Goal: Check status

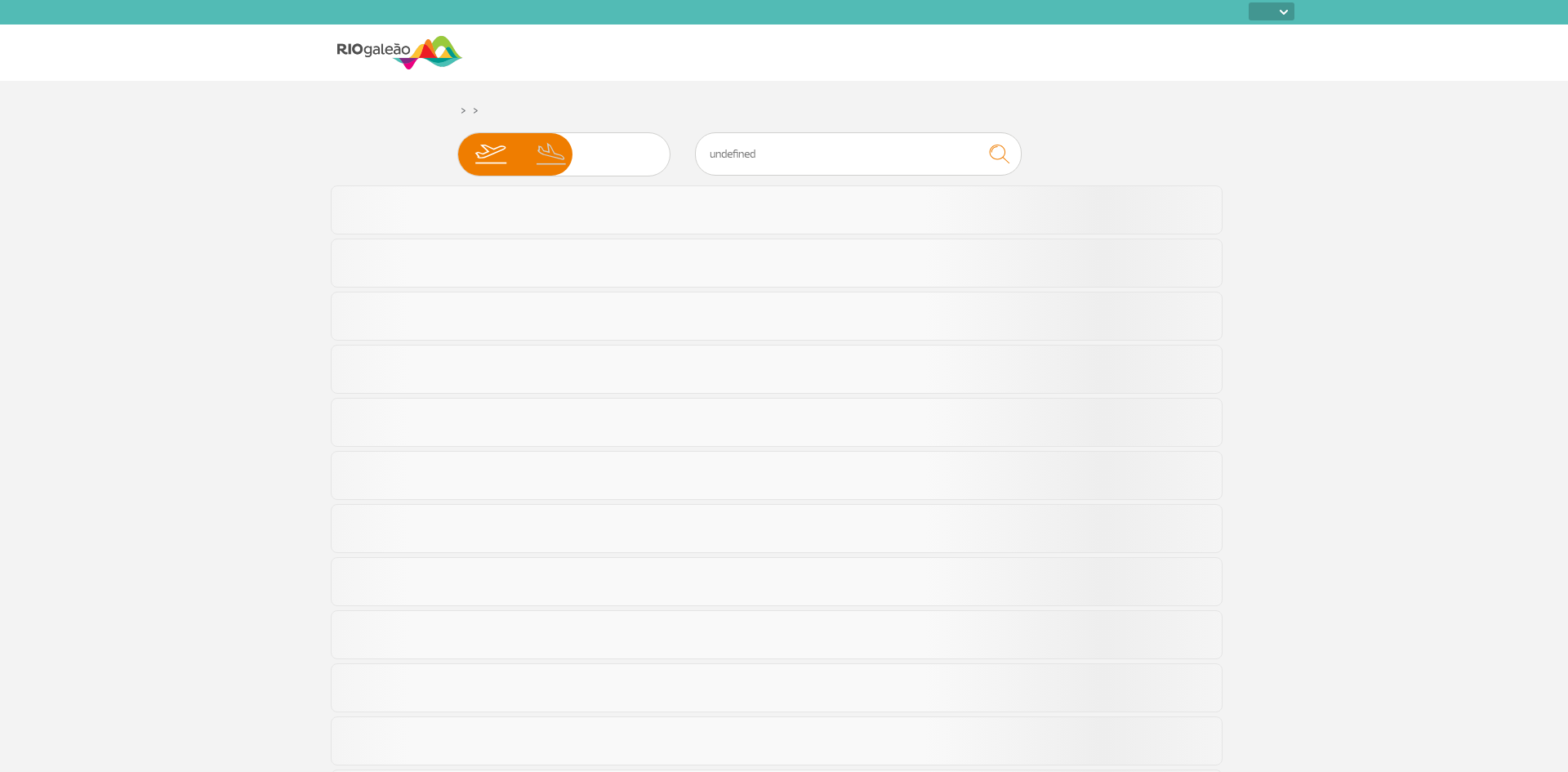
select select
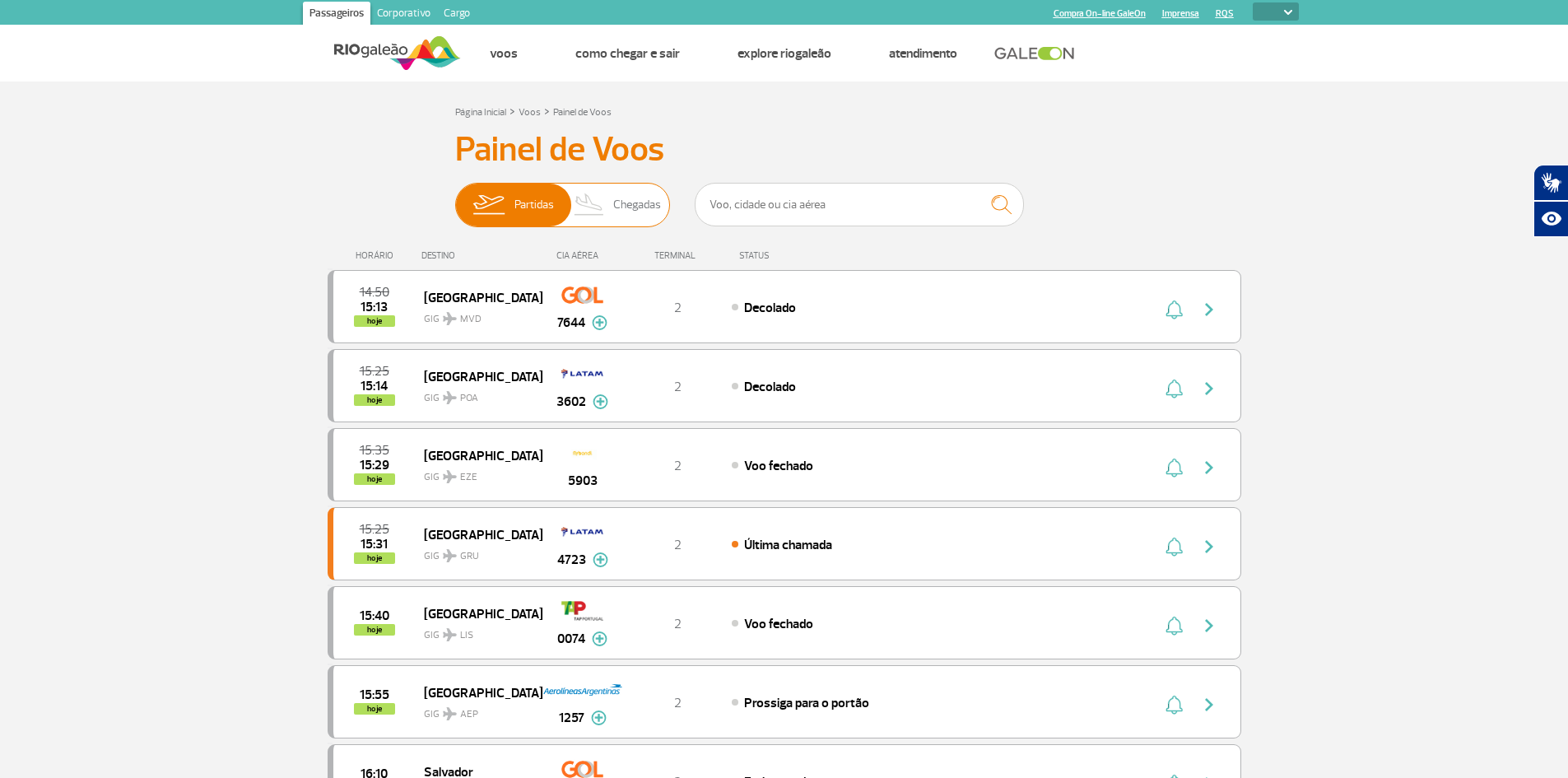
click at [660, 208] on span "Chegadas" at bounding box center [637, 205] width 48 height 43
click at [455, 196] on input "Partidas Chegadas" at bounding box center [455, 196] width 0 height 0
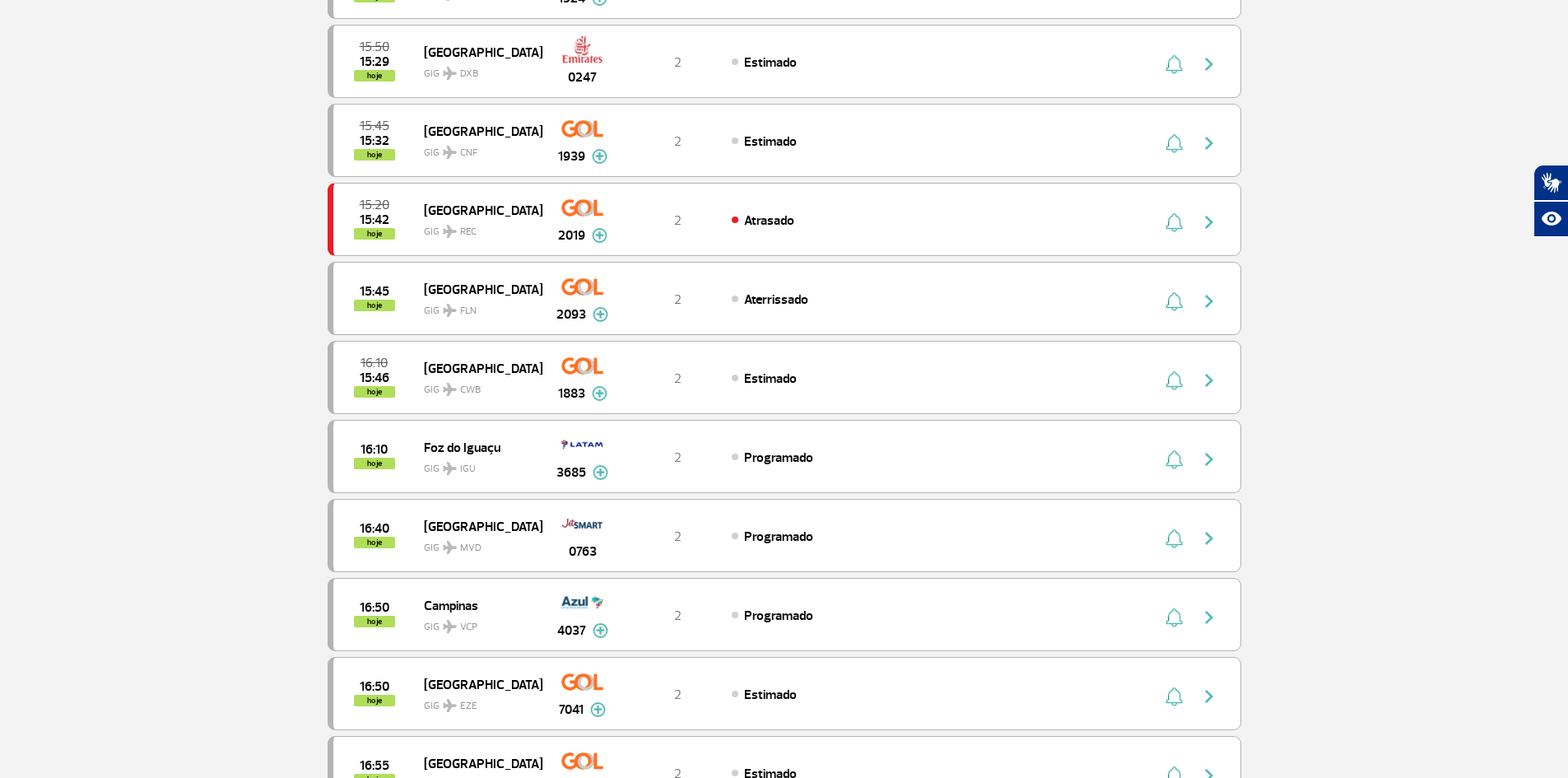
scroll to position [330, 0]
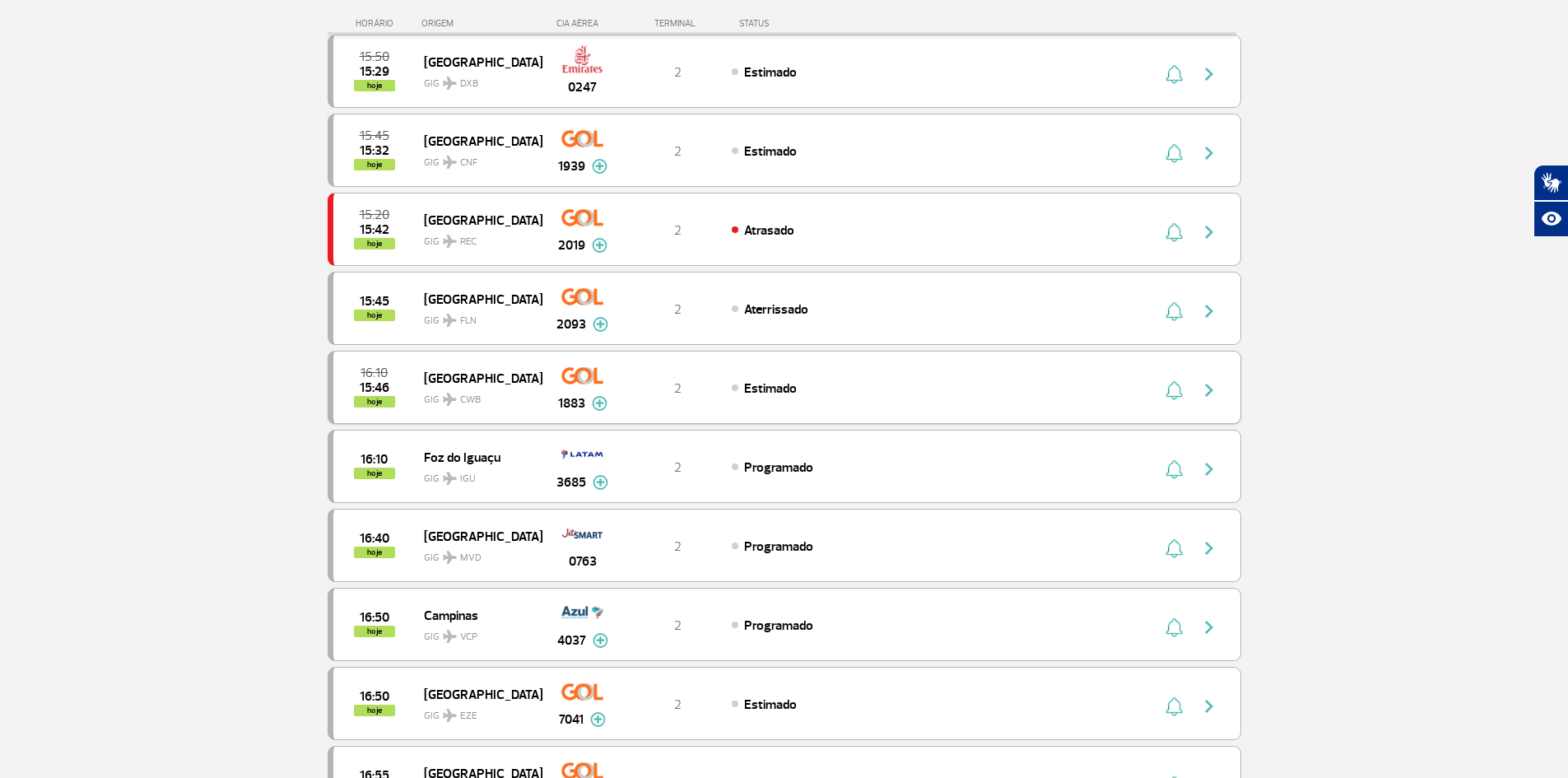
click at [493, 378] on span "[GEOGRAPHIC_DATA]" at bounding box center [476, 377] width 105 height 21
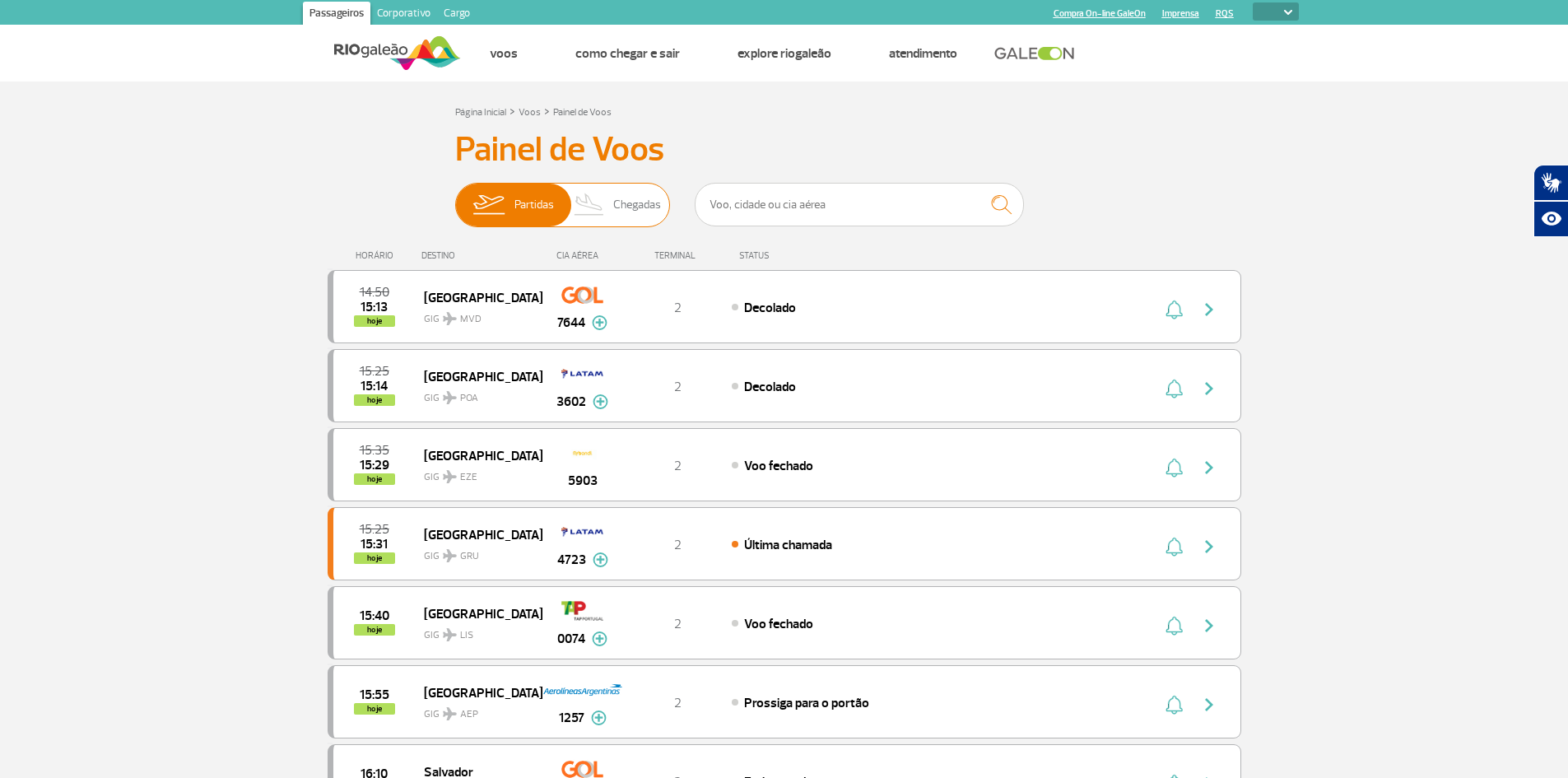
click at [600, 217] on img at bounding box center [589, 205] width 49 height 43
click at [455, 196] on input "Partidas Chegadas" at bounding box center [455, 196] width 0 height 0
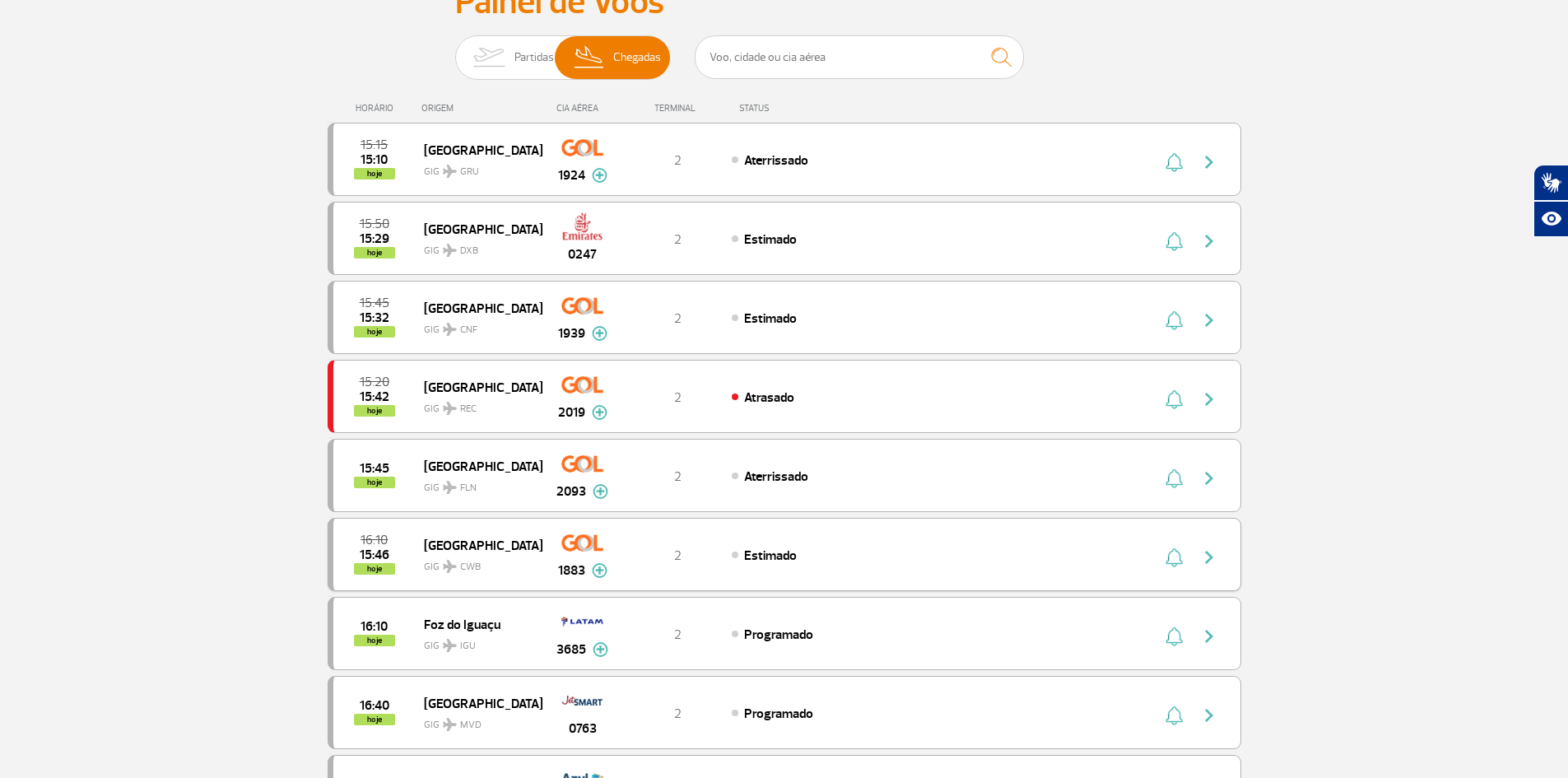
scroll to position [165, 0]
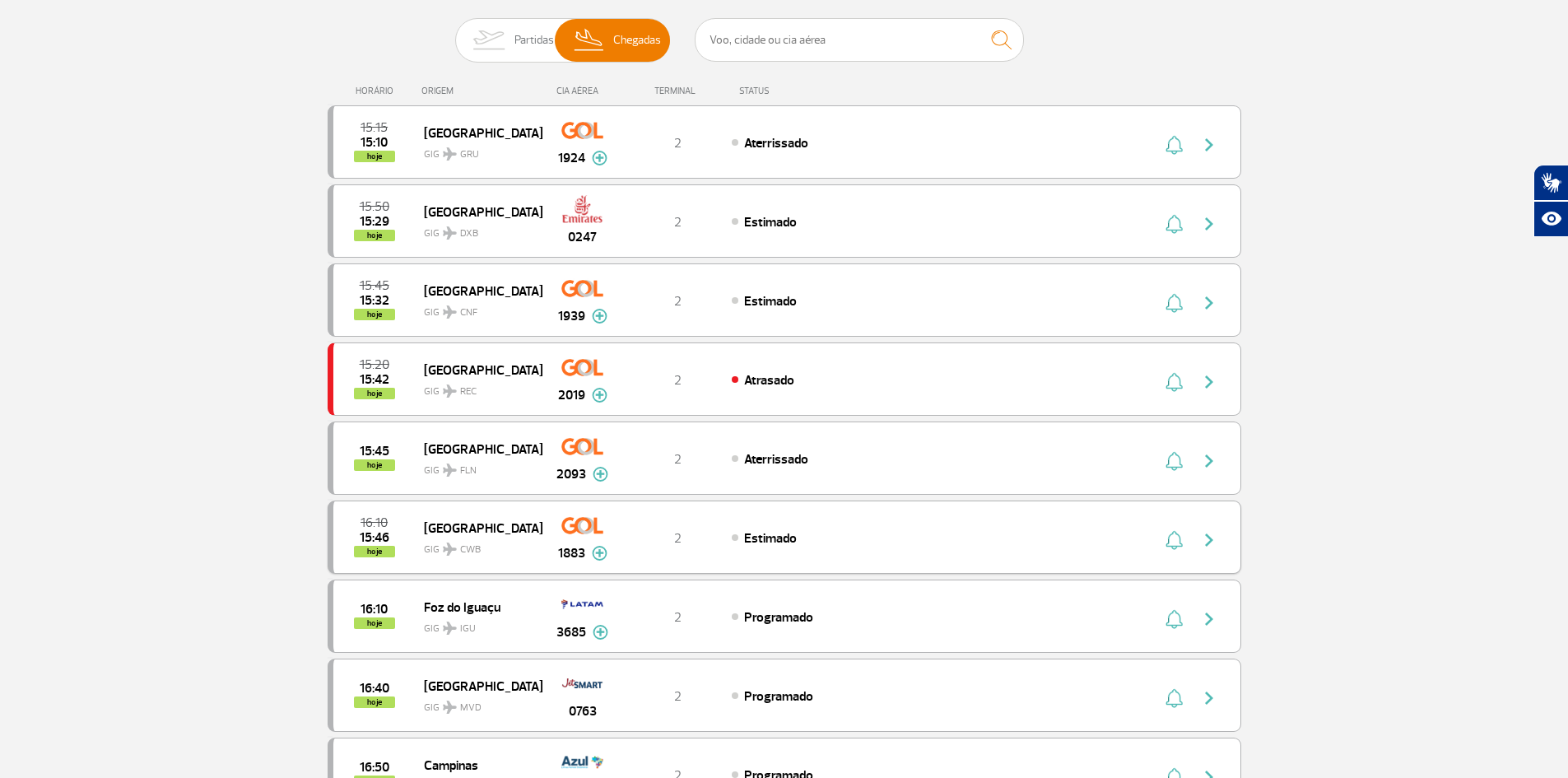
click at [1219, 541] on img "button" at bounding box center [1209, 540] width 20 height 20
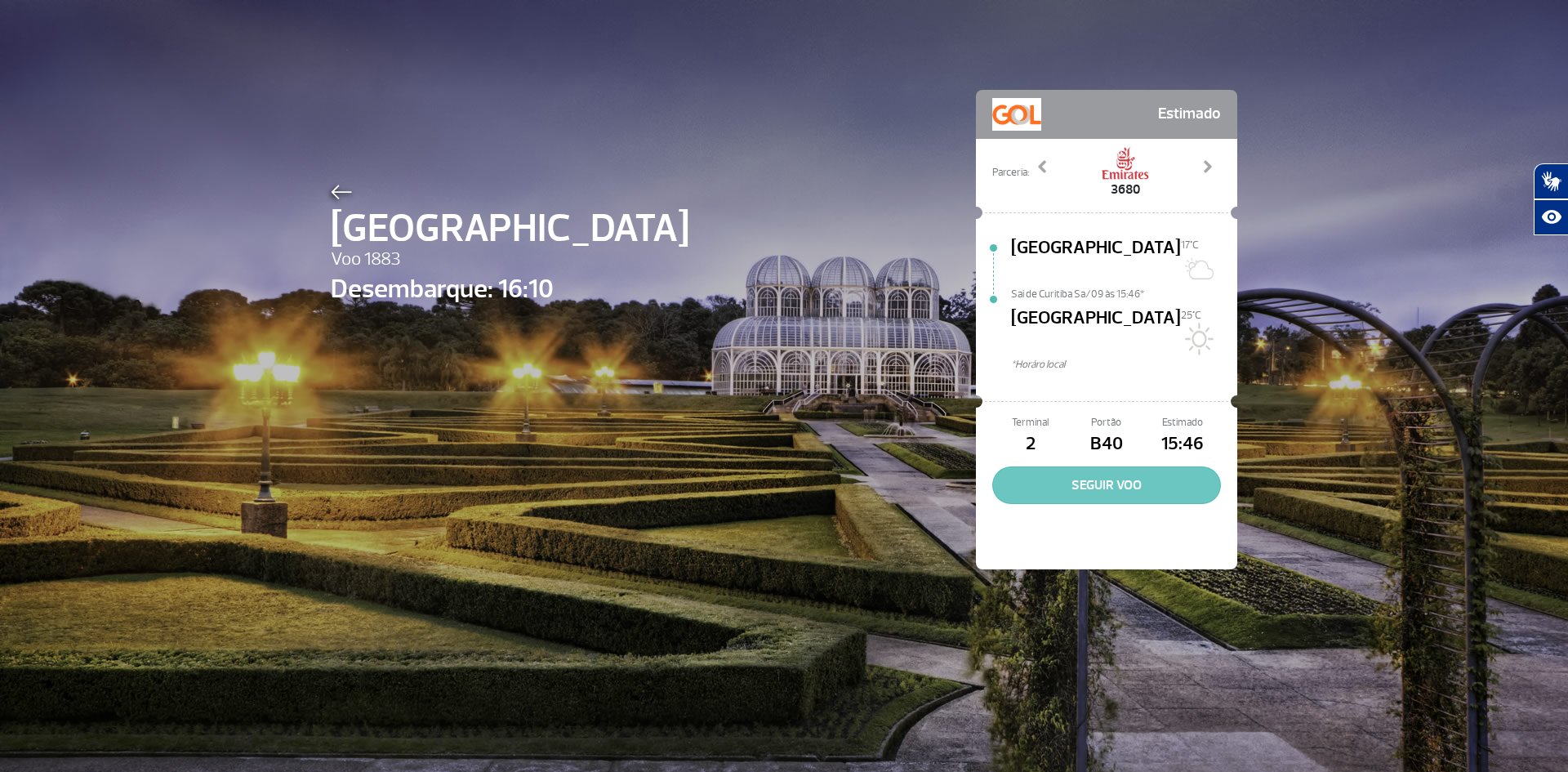
click at [1166, 466] on button "SEGUIR VOO" at bounding box center [1106, 485] width 229 height 37
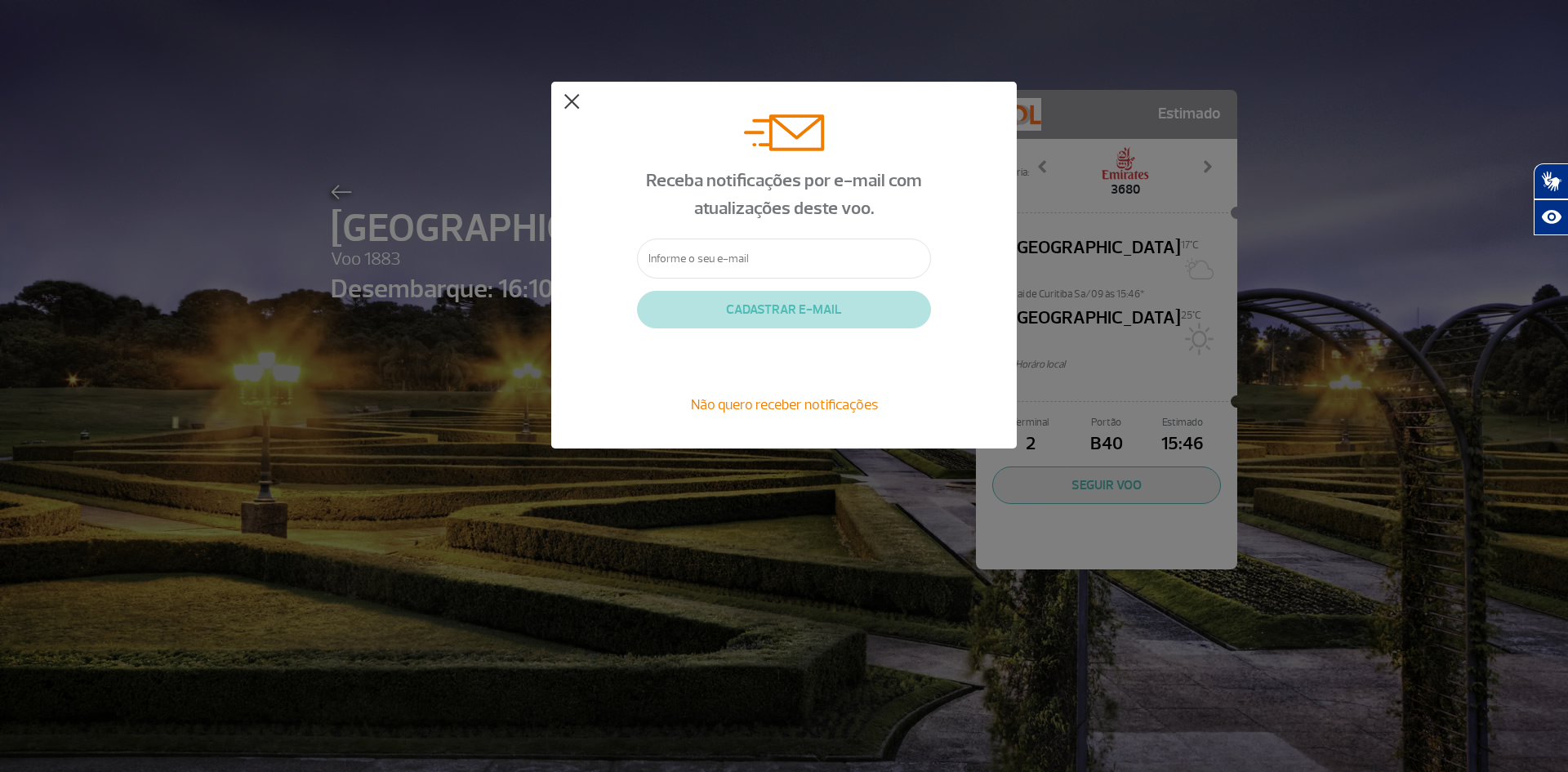
click at [576, 98] on button at bounding box center [571, 102] width 16 height 16
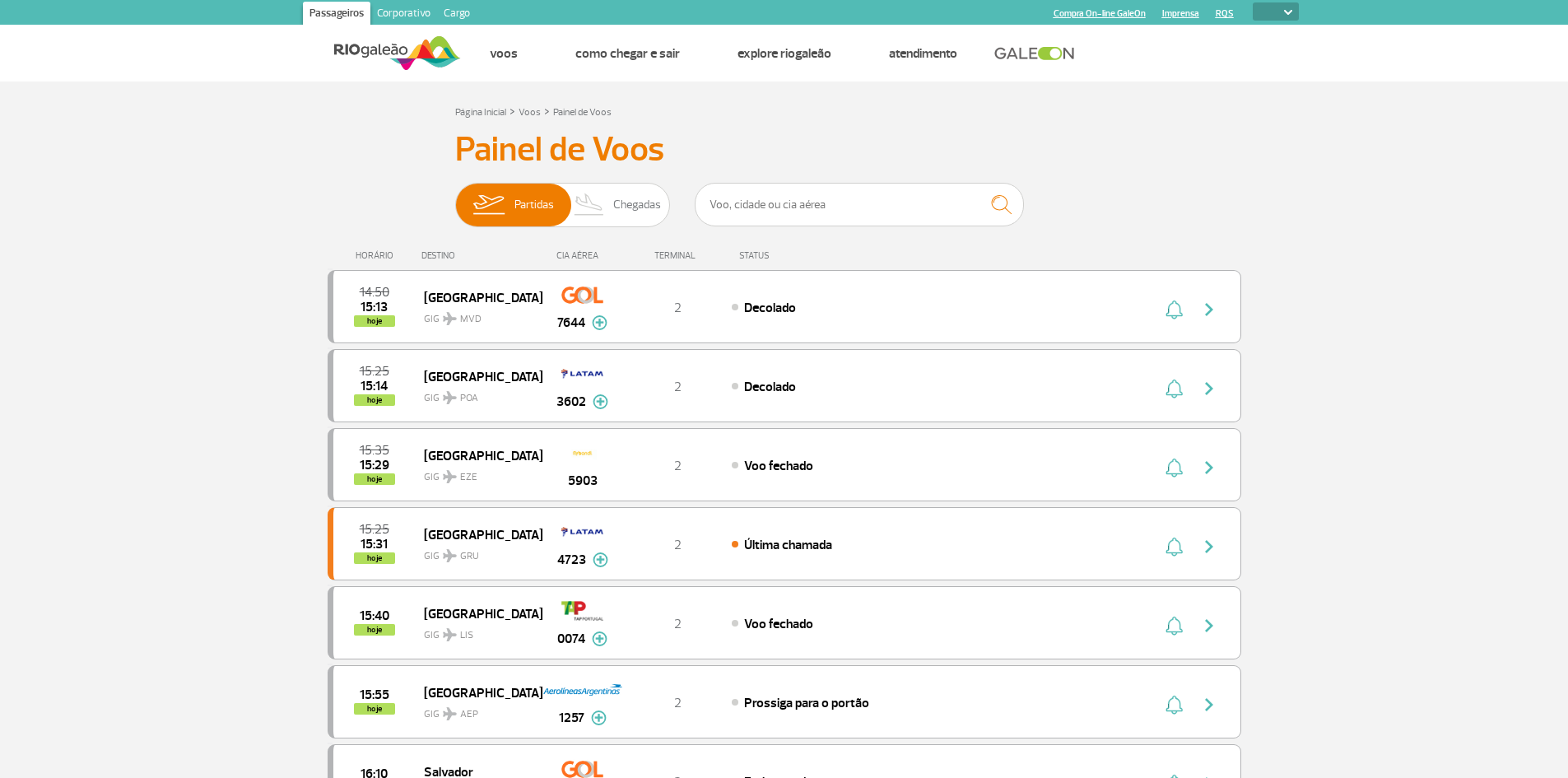
select select
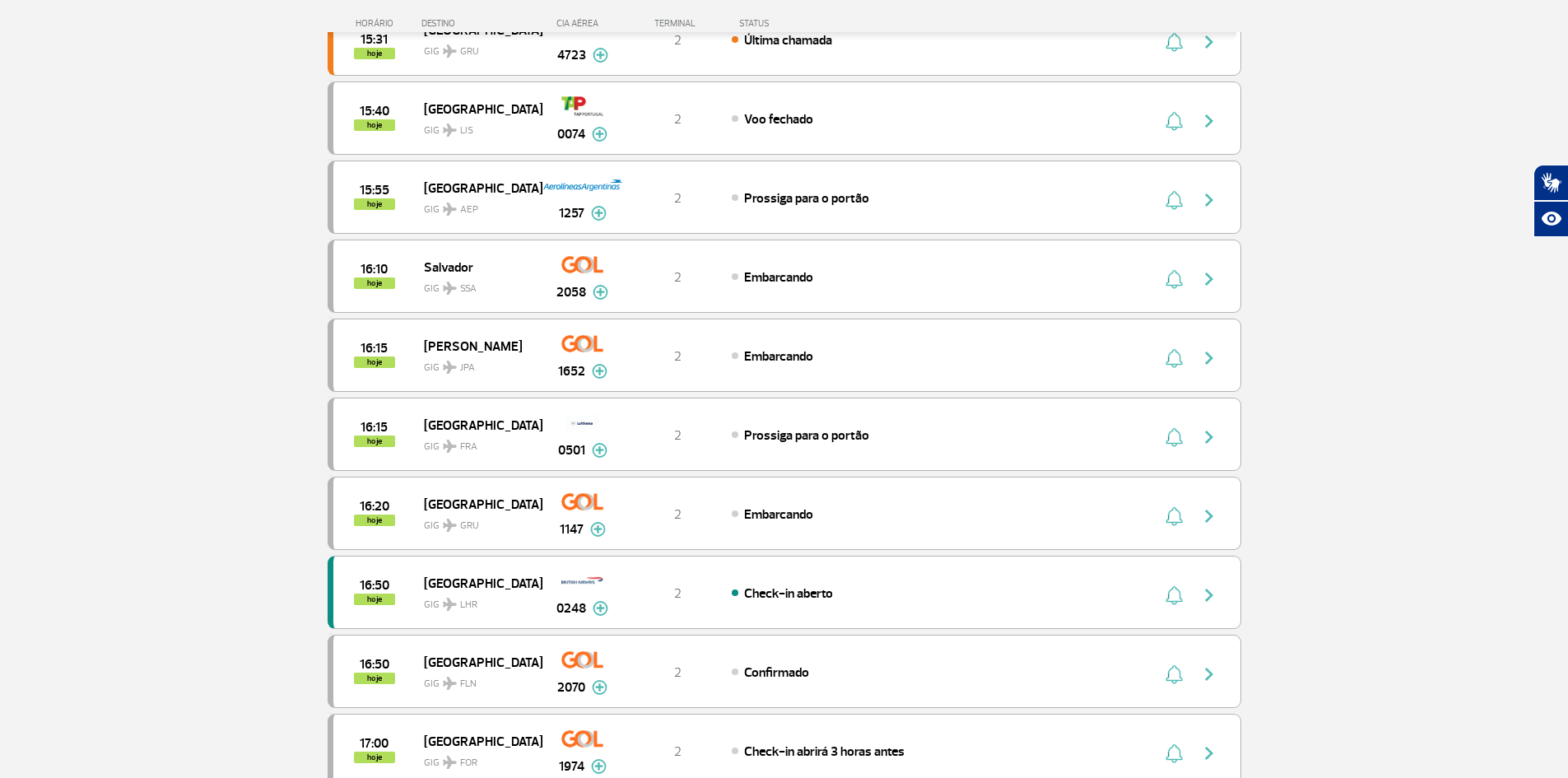
scroll to position [576, 0]
